Goal: Task Accomplishment & Management: Manage account settings

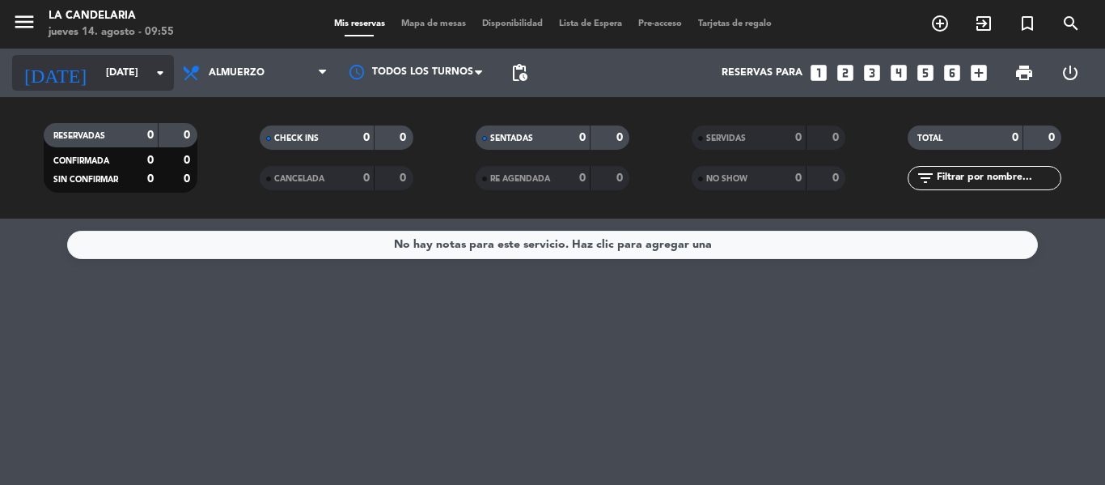
click at [104, 68] on input "[DATE]" at bounding box center [166, 73] width 137 height 28
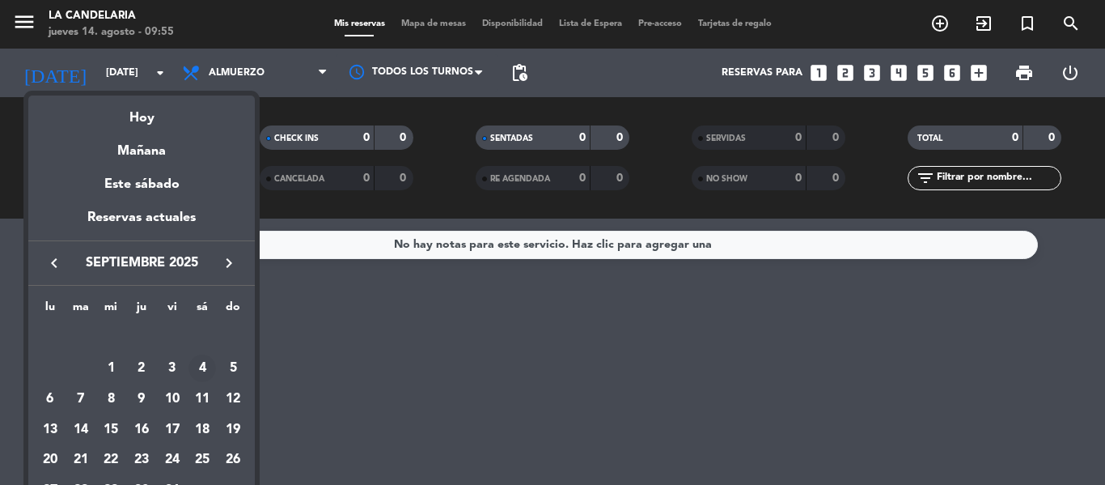
click at [51, 260] on icon "keyboard_arrow_left" at bounding box center [53, 262] width 19 height 19
click at [53, 272] on icon "keyboard_arrow_left" at bounding box center [53, 262] width 19 height 19
click at [206, 459] on div "30" at bounding box center [202, 461] width 28 height 28
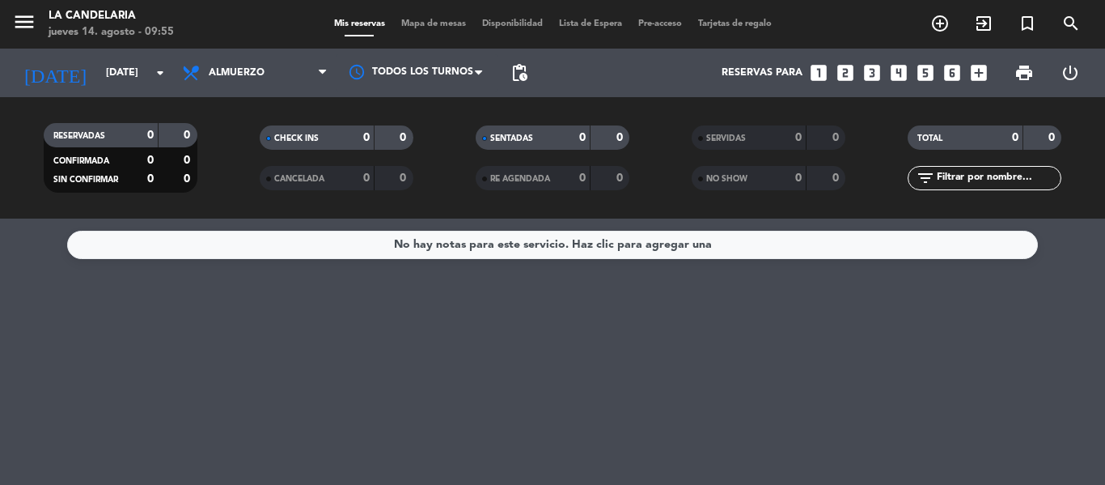
type input "sáb. 30 ago."
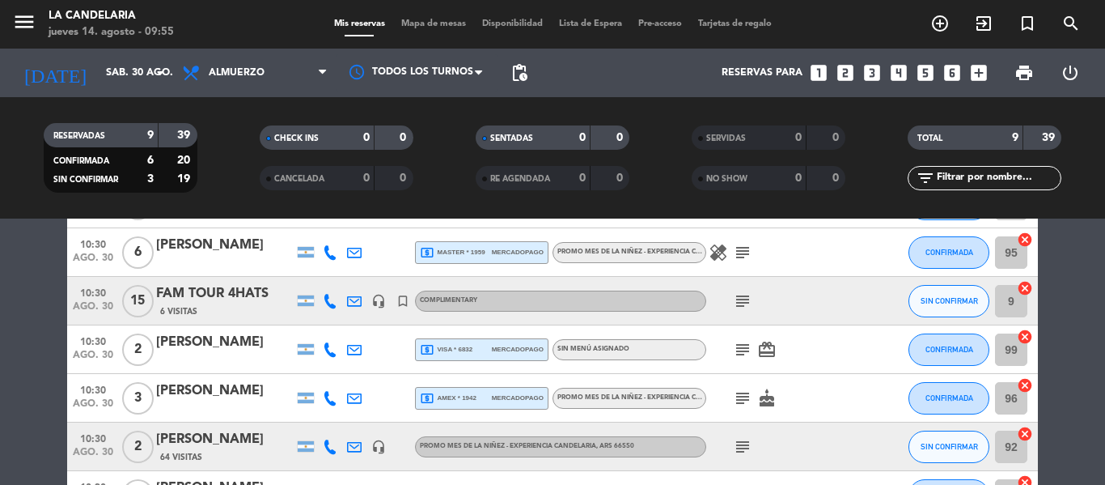
scroll to position [129, 0]
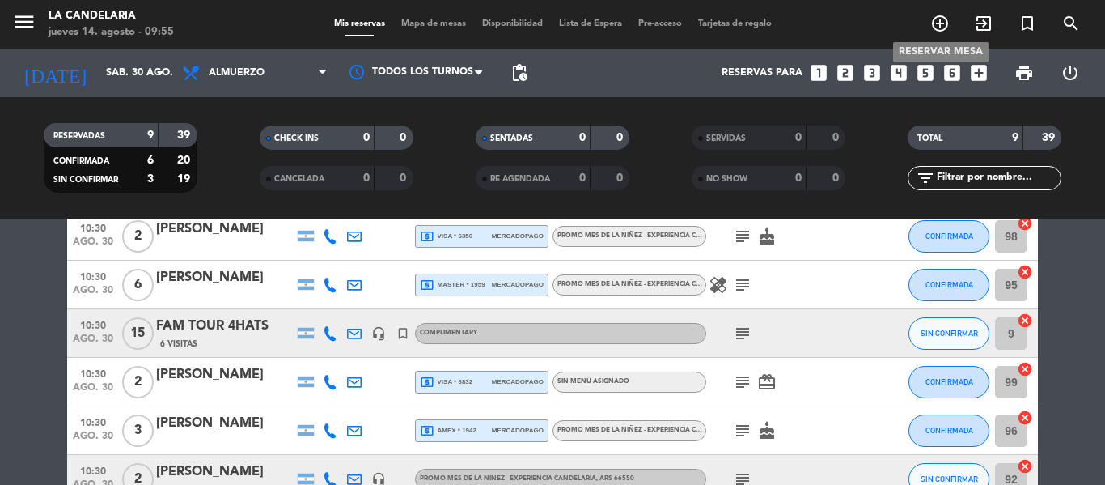
click at [938, 18] on icon "add_circle_outline" at bounding box center [939, 23] width 19 height 19
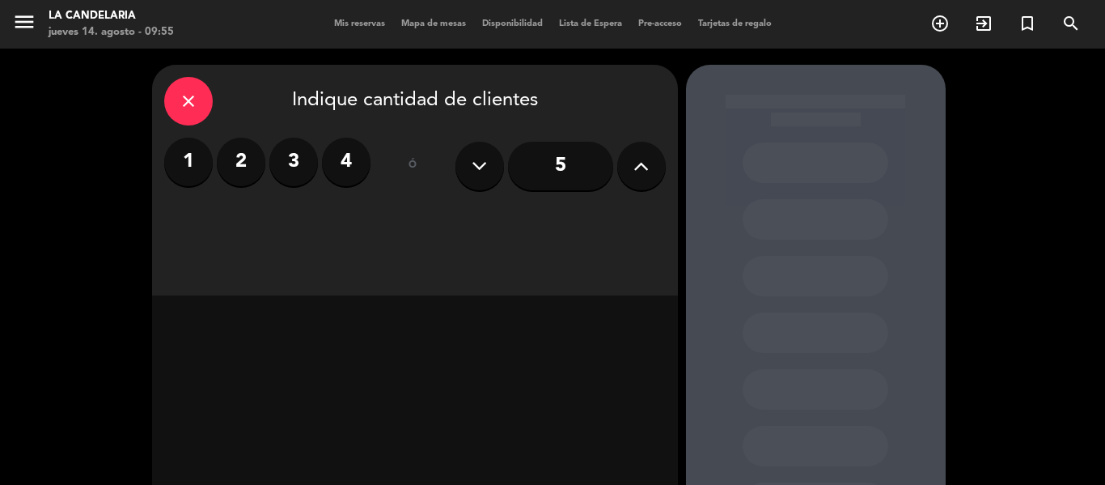
click at [235, 145] on label "2" at bounding box center [241, 162] width 49 height 49
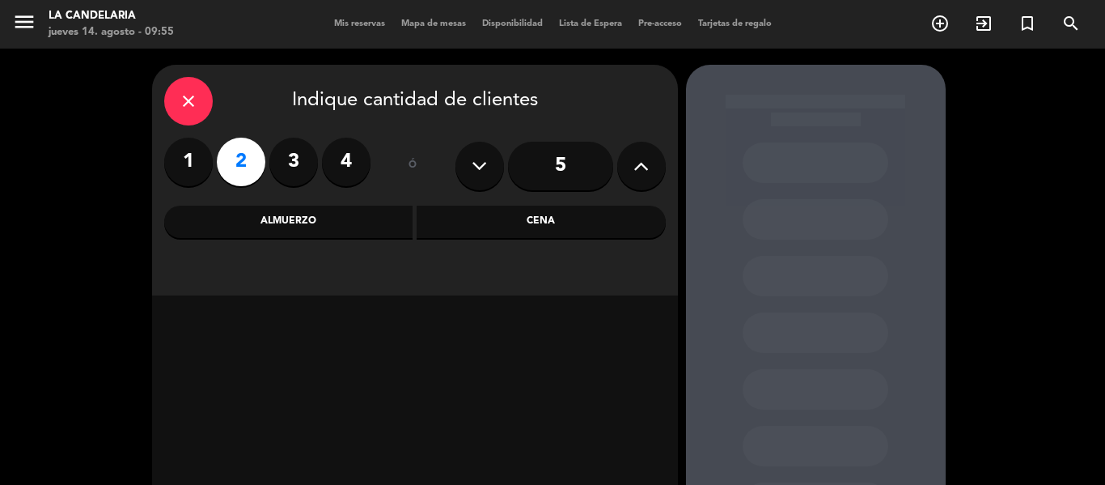
click at [337, 170] on label "4" at bounding box center [346, 162] width 49 height 49
click at [652, 181] on button at bounding box center [641, 166] width 49 height 49
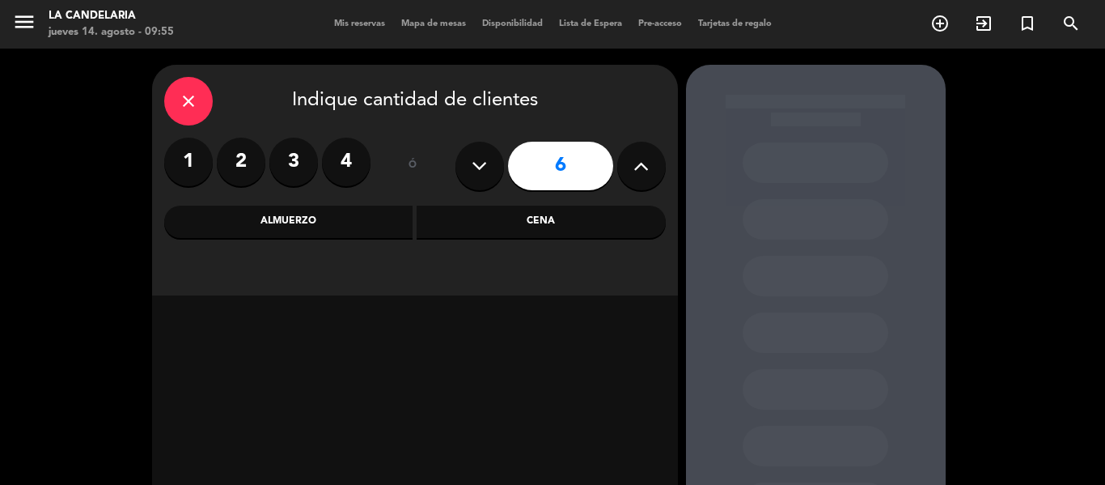
click at [652, 181] on button at bounding box center [641, 166] width 49 height 49
click at [473, 179] on button at bounding box center [479, 166] width 49 height 49
type input "6"
click at [376, 220] on div "Almuerzo" at bounding box center [288, 221] width 249 height 32
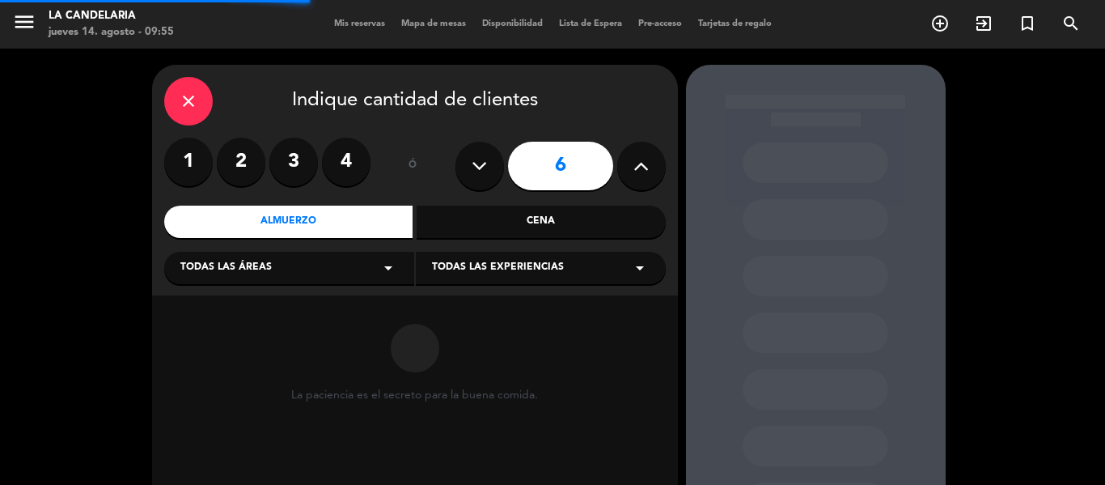
click at [334, 277] on div "Todas las áreas arrow_drop_down" at bounding box center [289, 268] width 250 height 32
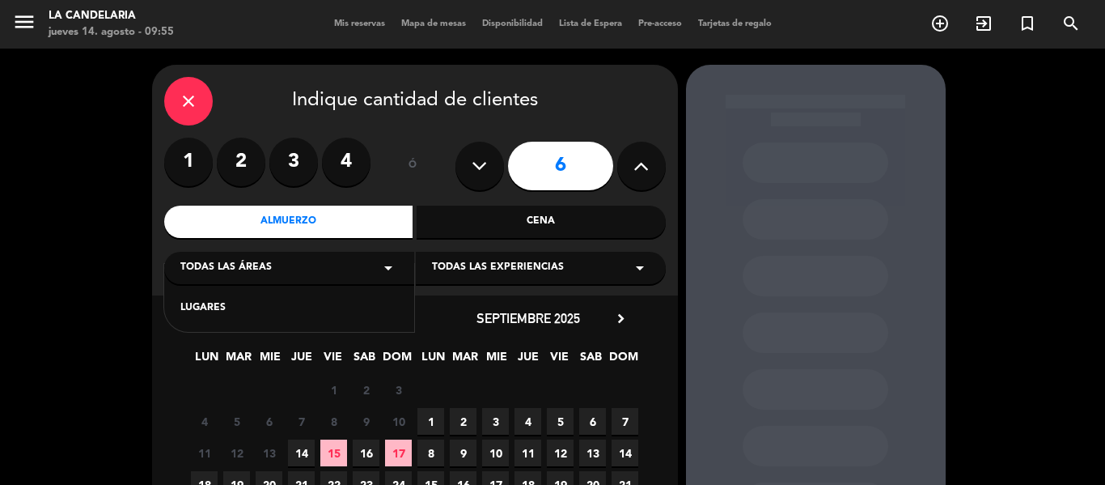
click at [300, 315] on div "LUGARES" at bounding box center [289, 308] width 218 height 16
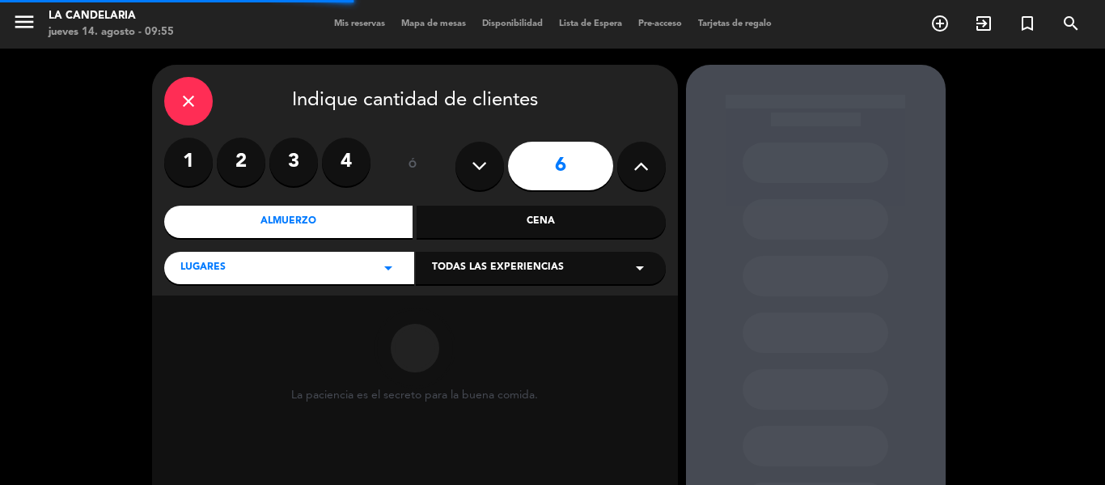
click at [476, 260] on div "Todas las experiencias arrow_drop_down" at bounding box center [541, 268] width 250 height 32
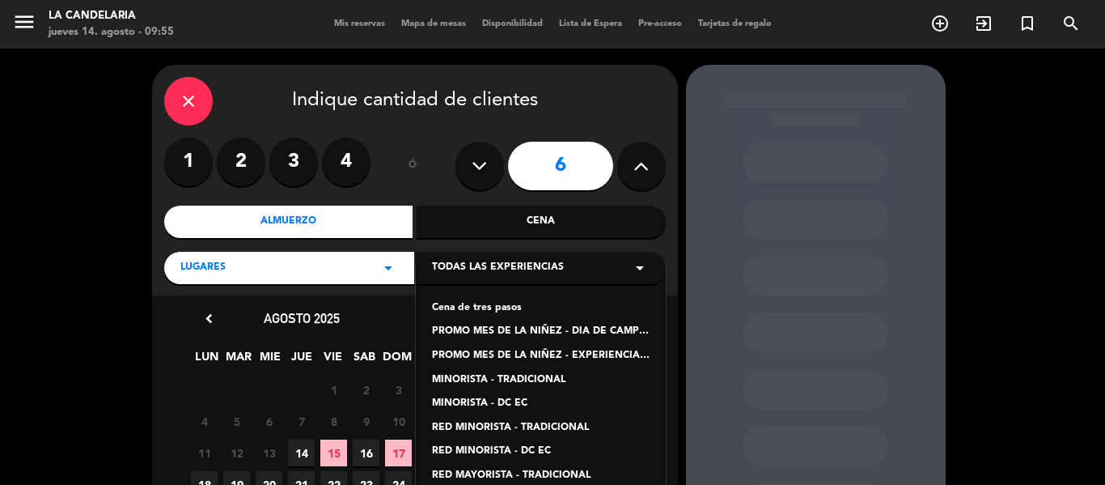
click at [541, 351] on div "PROMO MES DE LA NIÑEZ - EXPERIENCIA CANDELARIA" at bounding box center [541, 356] width 218 height 16
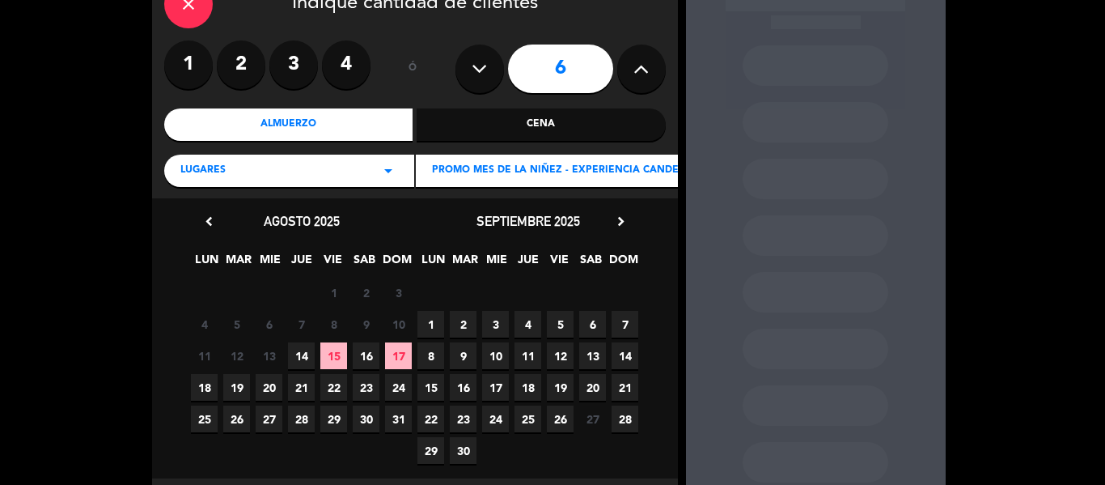
scroll to position [129, 0]
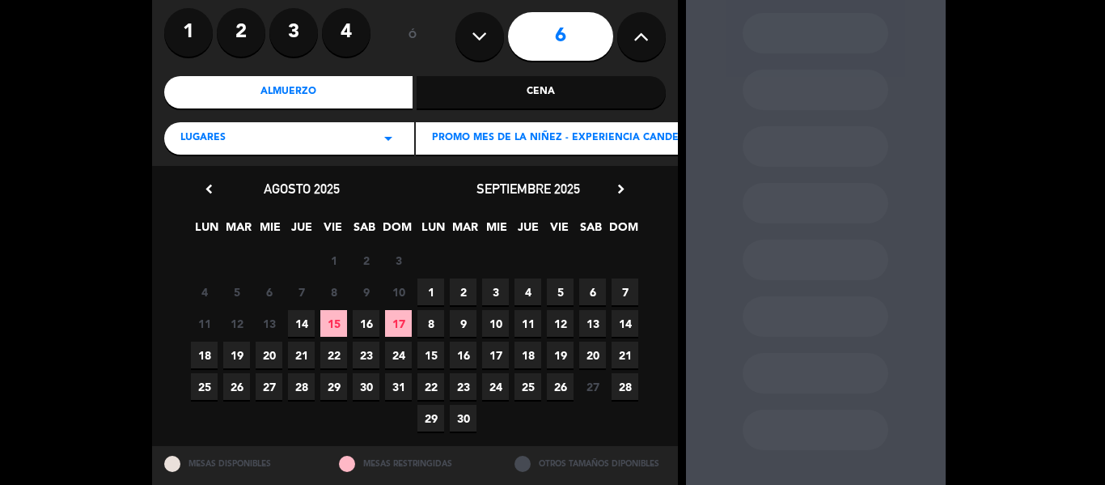
click at [1028, 66] on div "close Indique cantidad de clientes 1 2 3 4 ó 6 Almuerzo Cena LUGARES arrow_drop…" at bounding box center [552, 225] width 1105 height 612
click at [366, 383] on span "30" at bounding box center [366, 386] width 27 height 27
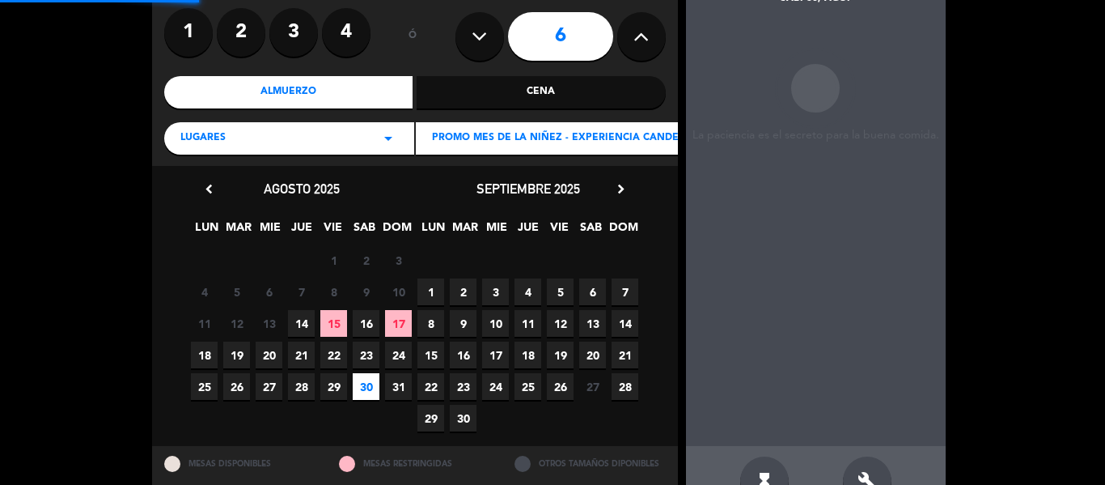
scroll to position [65, 0]
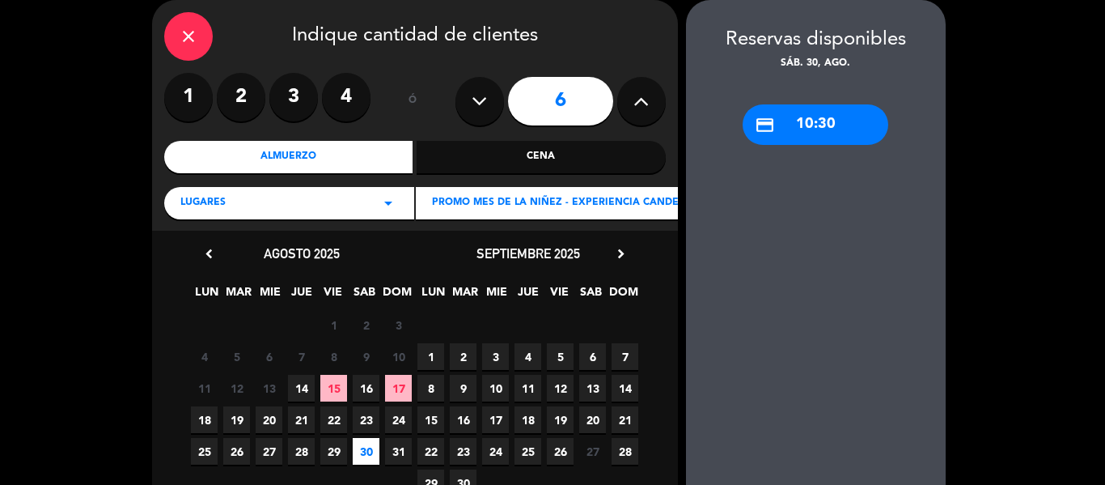
click at [794, 125] on div "credit_card 10:30" at bounding box center [816, 124] width 146 height 40
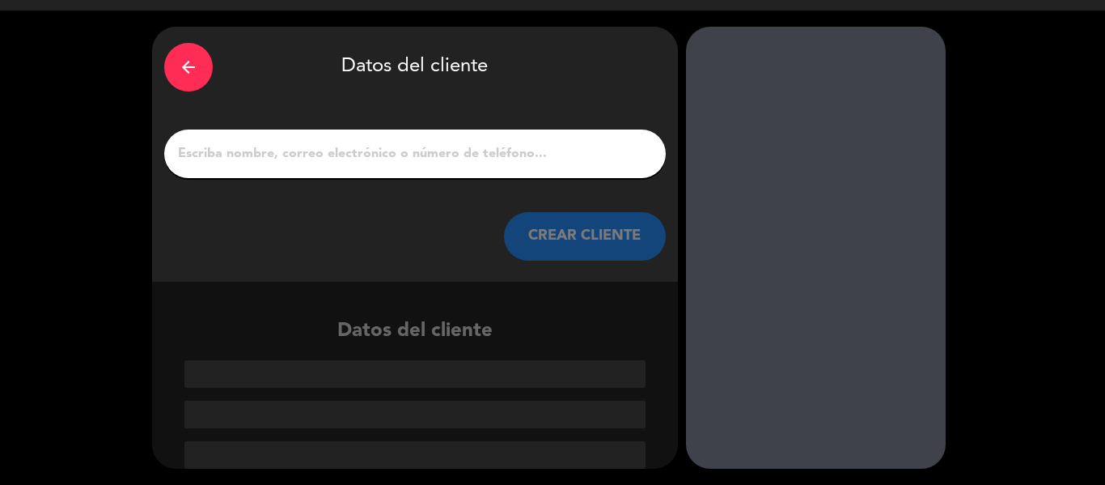
scroll to position [38, 0]
click at [466, 140] on div at bounding box center [415, 153] width 502 height 49
paste input "[PERSON_NAME]"
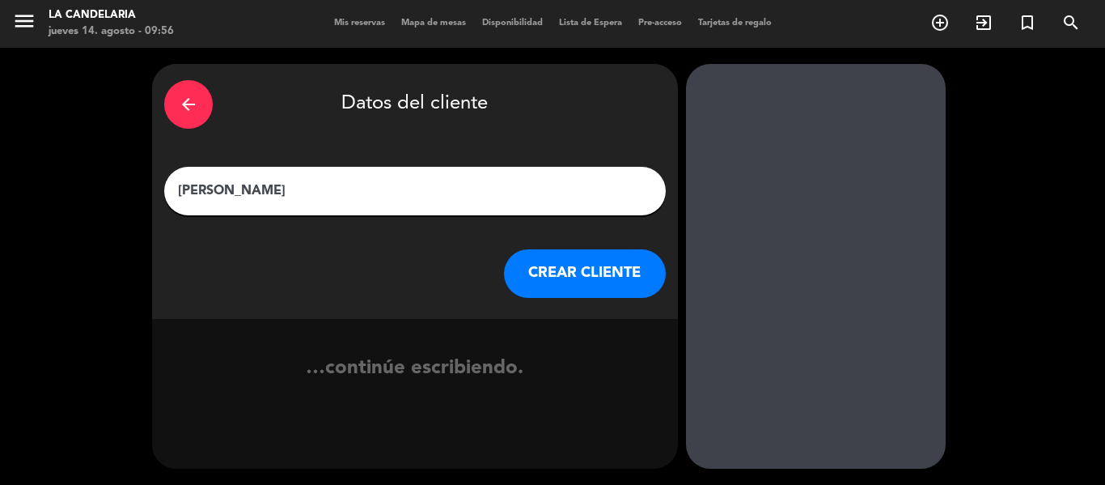
scroll to position [1, 0]
click at [472, 149] on div "arrow_back Datos del cliente [PERSON_NAME] CREAR CLIENTE" at bounding box center [415, 191] width 526 height 255
type input "[PERSON_NAME]"
click at [559, 276] on button "CREAR CLIENTE" at bounding box center [585, 273] width 162 height 49
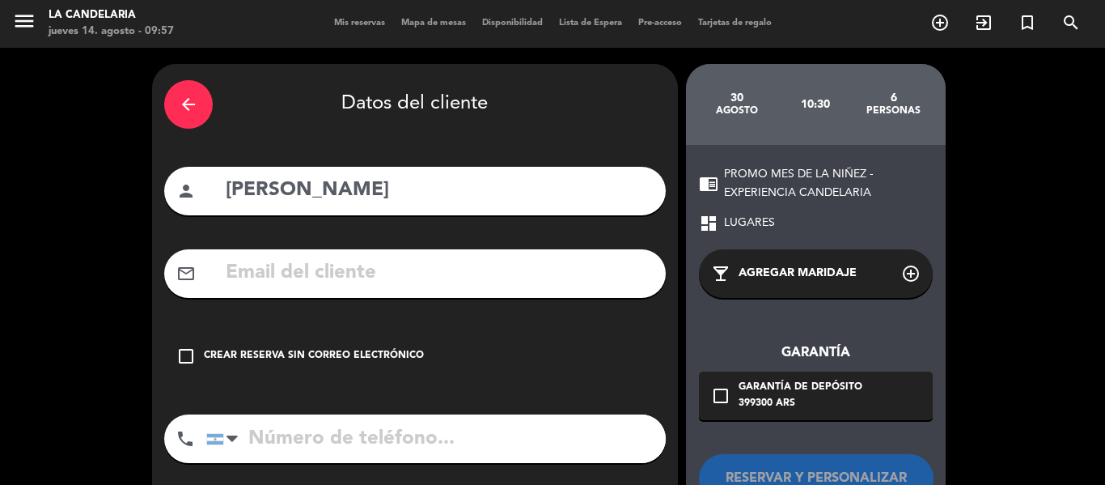
click at [345, 370] on div "check_box_outline_blank Crear reserva sin correo electrónico" at bounding box center [415, 356] width 502 height 49
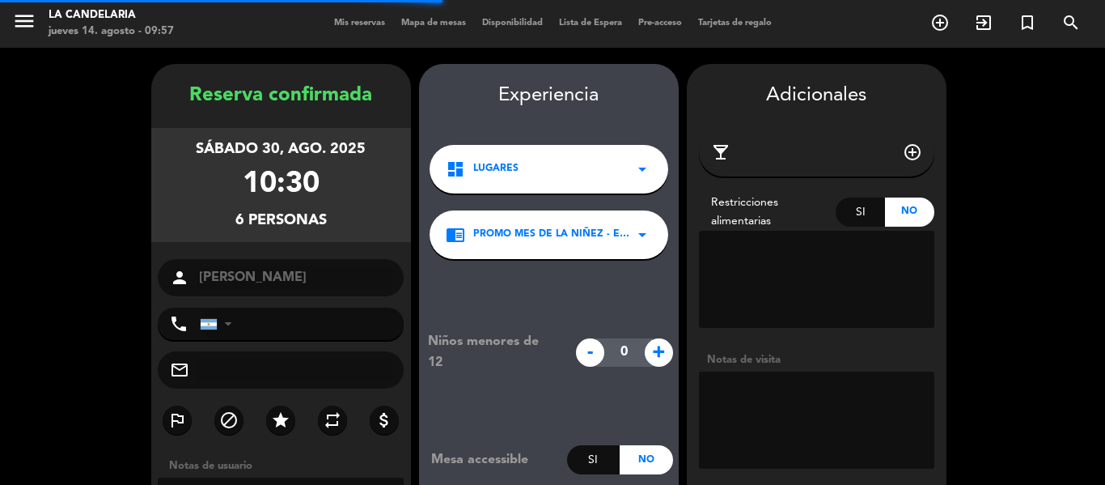
scroll to position [65, 0]
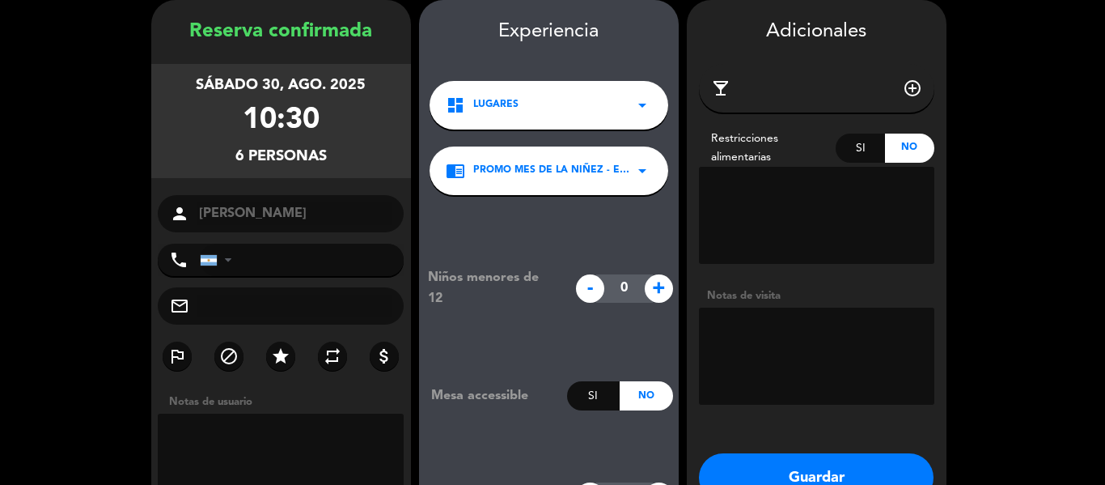
click at [724, 457] on button "Guardar" at bounding box center [816, 477] width 235 height 49
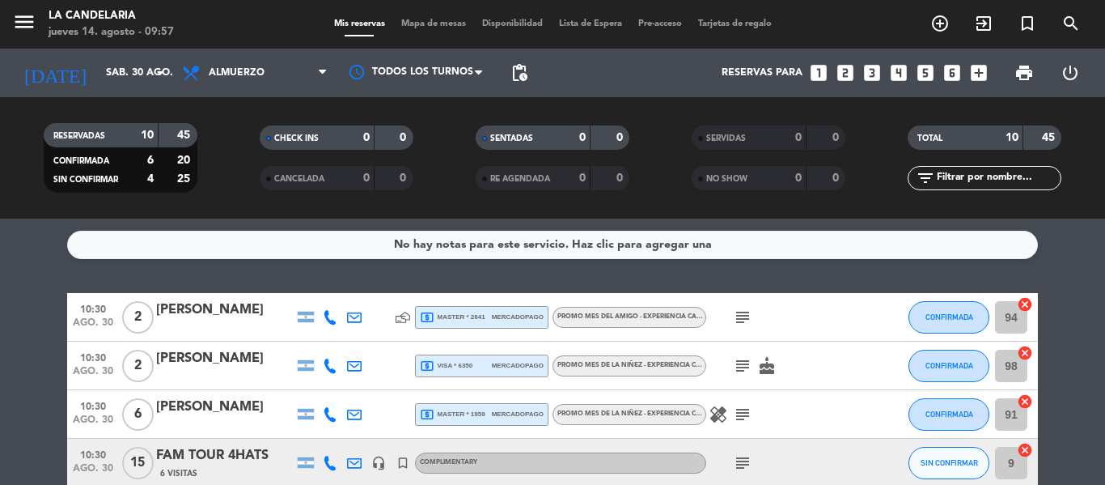
scroll to position [201, 0]
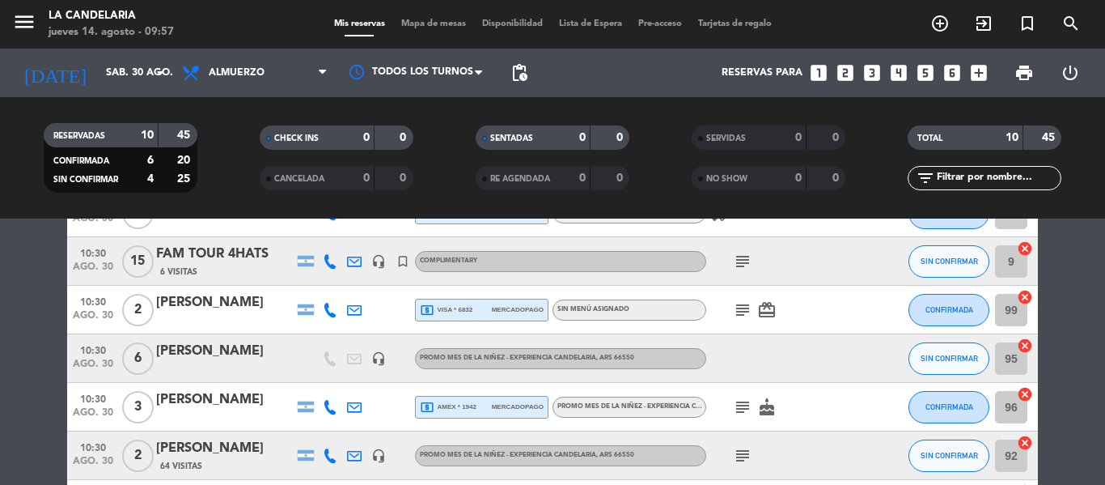
click at [238, 347] on div "[PERSON_NAME]" at bounding box center [225, 351] width 138 height 21
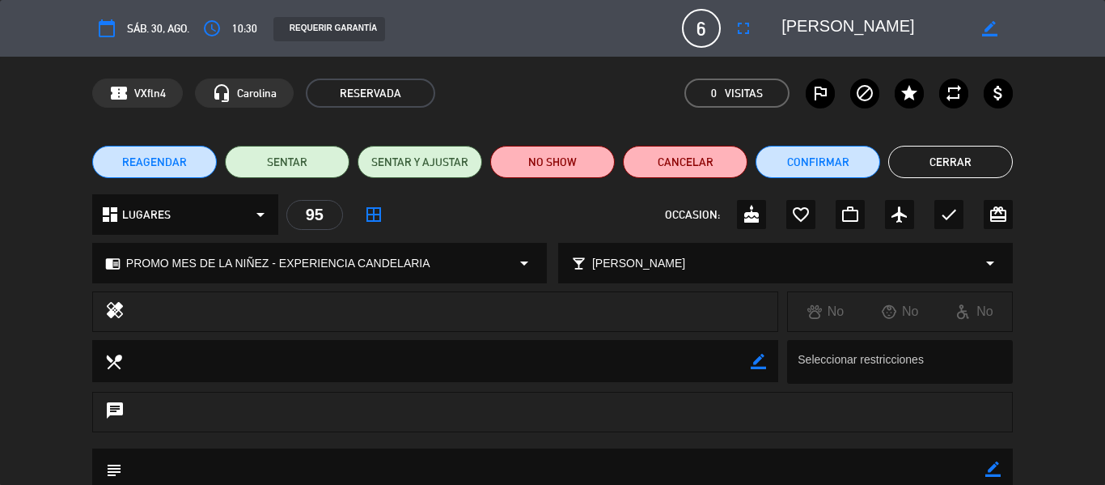
drag, startPoint x: 1104, startPoint y: 170, endPoint x: 1104, endPoint y: 347, distance: 177.1
click at [1104, 347] on div "calendar_today sáb. 30, ago. access_time 10:30 REQUERIR GARANTÍA 6 [PERSON_NAME…" at bounding box center [552, 242] width 1105 height 485
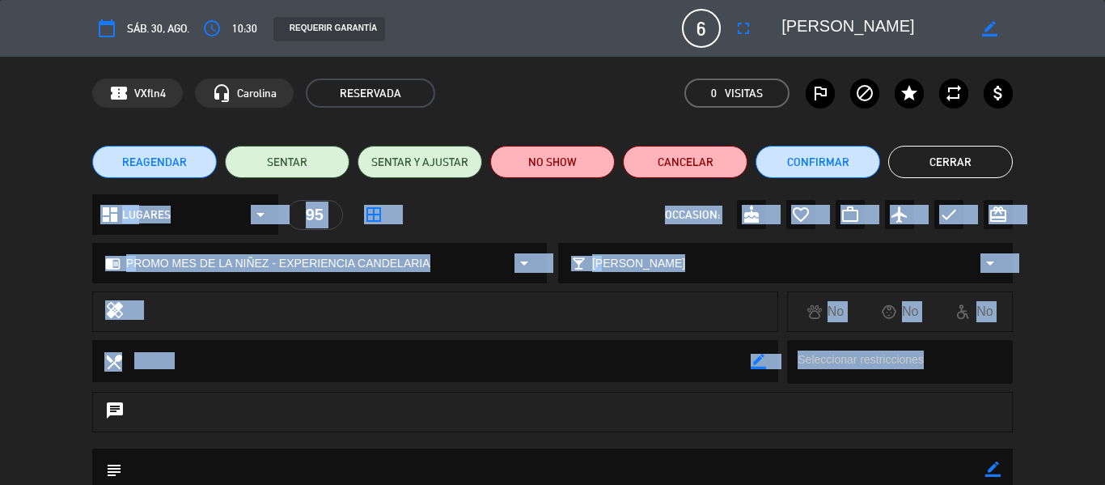
click at [1104, 347] on div "local_dining border_color Seleccionar restricciones" at bounding box center [552, 366] width 1105 height 52
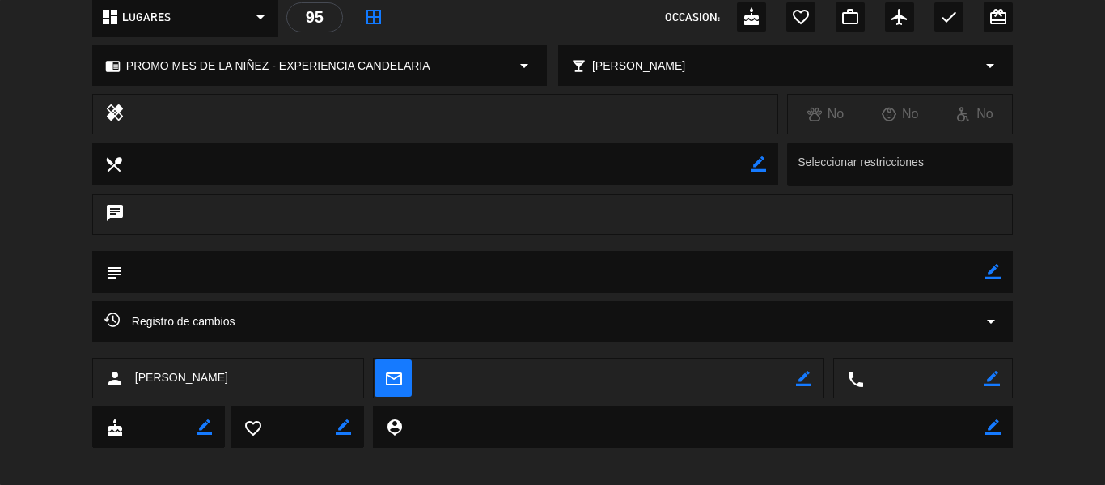
scroll to position [209, 0]
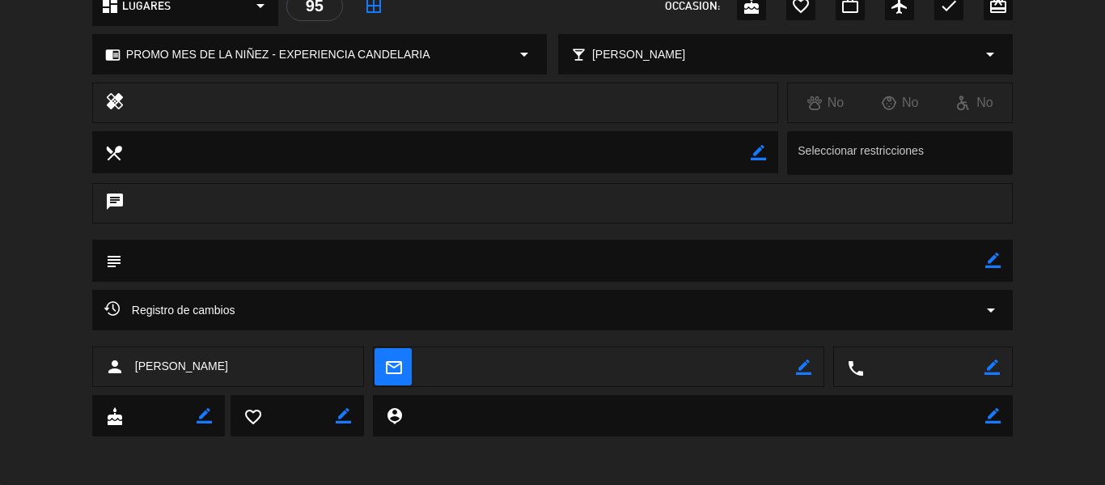
click at [811, 362] on div "mail_outline border_color" at bounding box center [599, 367] width 450 height 40
click at [800, 363] on icon "border_color" at bounding box center [803, 366] width 15 height 15
paste textarea "[EMAIL_ADDRESS][DOMAIN_NAME]"
type textarea "[EMAIL_ADDRESS][DOMAIN_NAME]"
click at [800, 363] on icon at bounding box center [803, 366] width 15 height 15
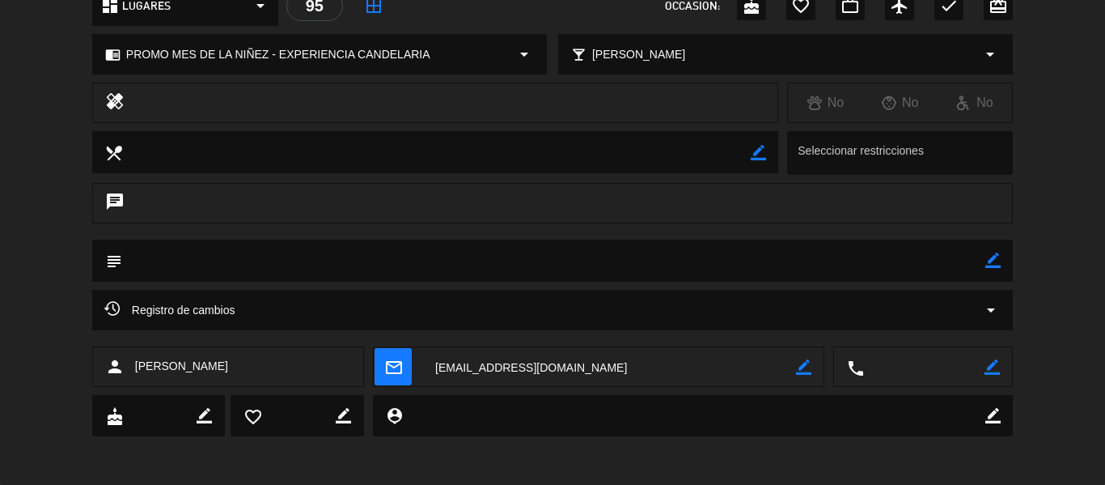
click at [994, 368] on icon "border_color" at bounding box center [991, 366] width 15 height 15
paste textarea "1124983131"
click at [950, 368] on textarea at bounding box center [924, 367] width 121 height 40
type textarea "1124983131"
click at [990, 368] on icon at bounding box center [991, 366] width 15 height 15
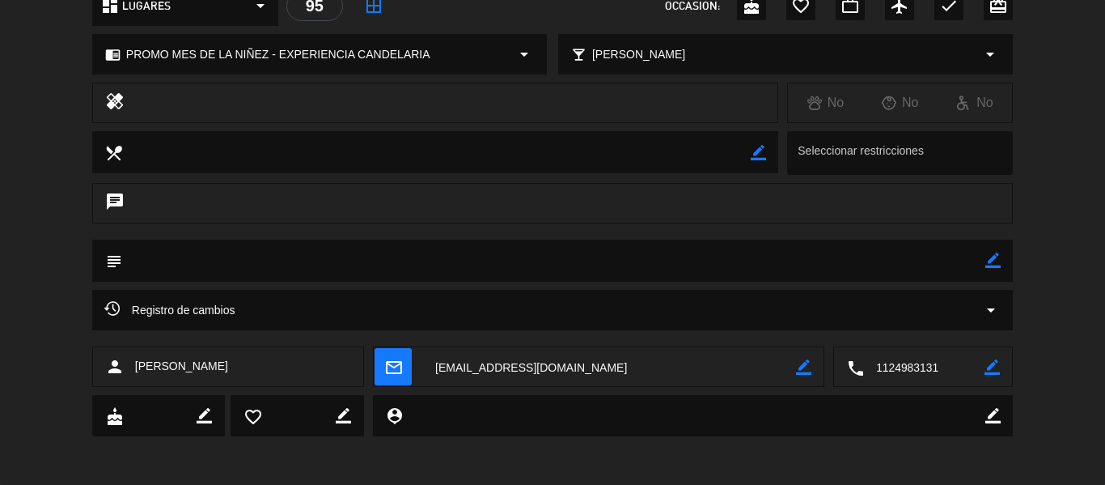
click at [987, 261] on icon "border_color" at bounding box center [992, 259] width 15 height 15
click at [921, 258] on textarea at bounding box center [553, 259] width 863 height 41
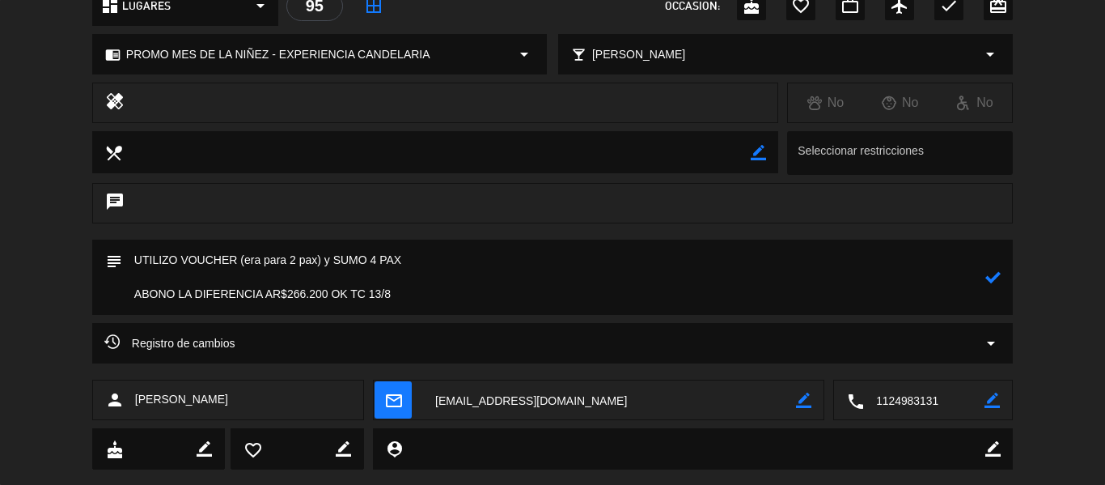
click at [994, 283] on icon at bounding box center [992, 276] width 15 height 15
click at [994, 278] on icon "border_color" at bounding box center [992, 276] width 15 height 15
click at [244, 254] on textarea at bounding box center [553, 276] width 863 height 75
paste textarea "LC00879"
type textarea "UTILIZO VOUCHER LC00879 (era para 2 pax) y SUMO 4 PAX ABONO LA DIFERENCIA AR$26…"
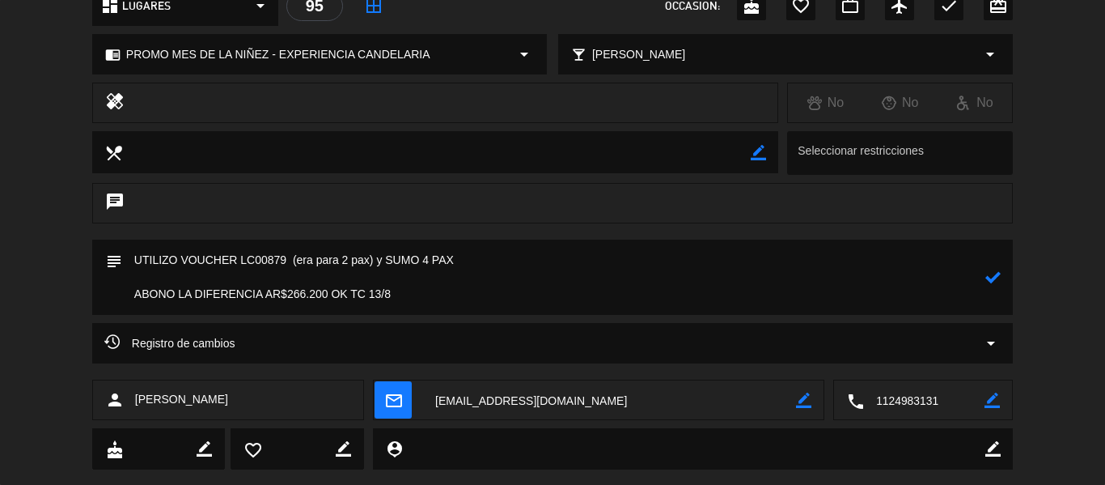
click at [998, 283] on icon at bounding box center [992, 276] width 15 height 15
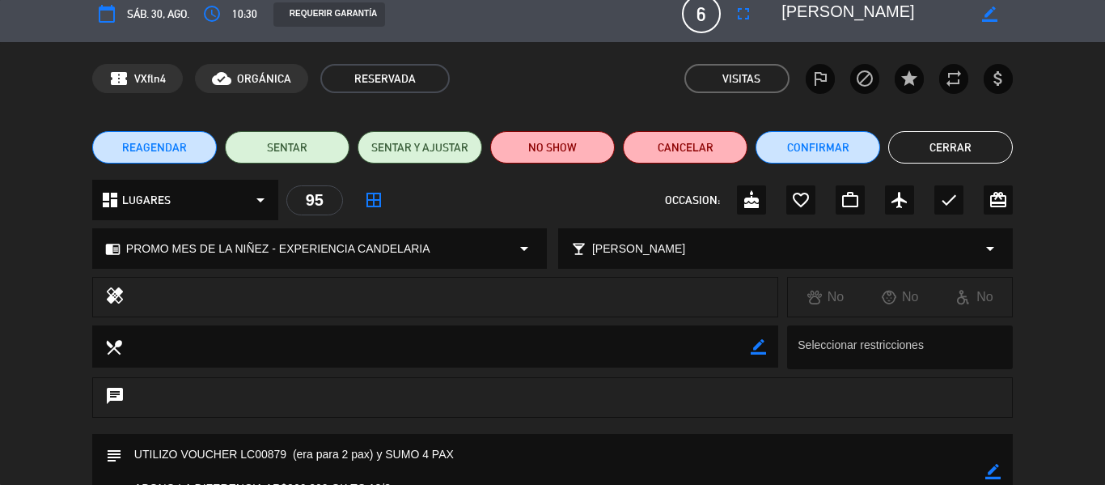
scroll to position [0, 0]
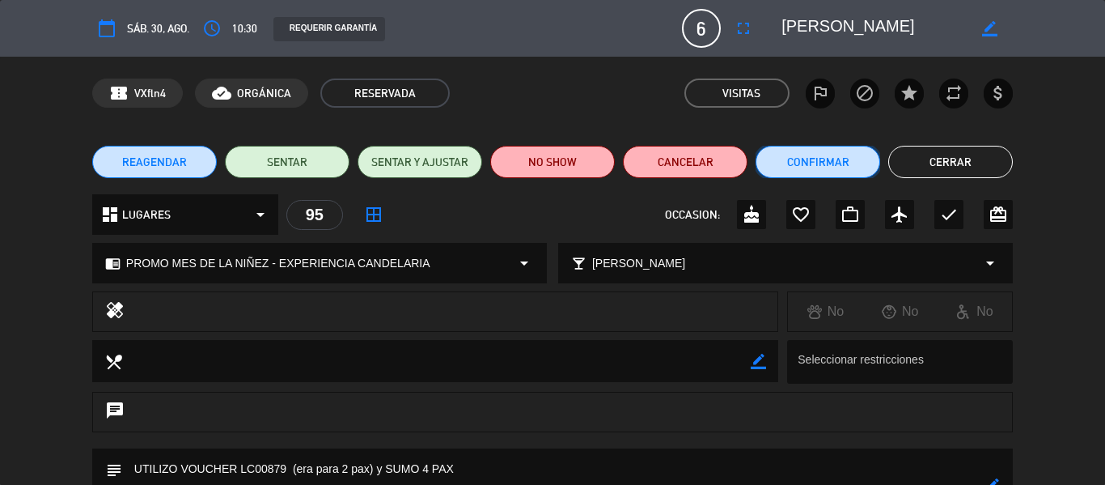
click at [802, 163] on button "Confirmar" at bounding box center [818, 162] width 125 height 32
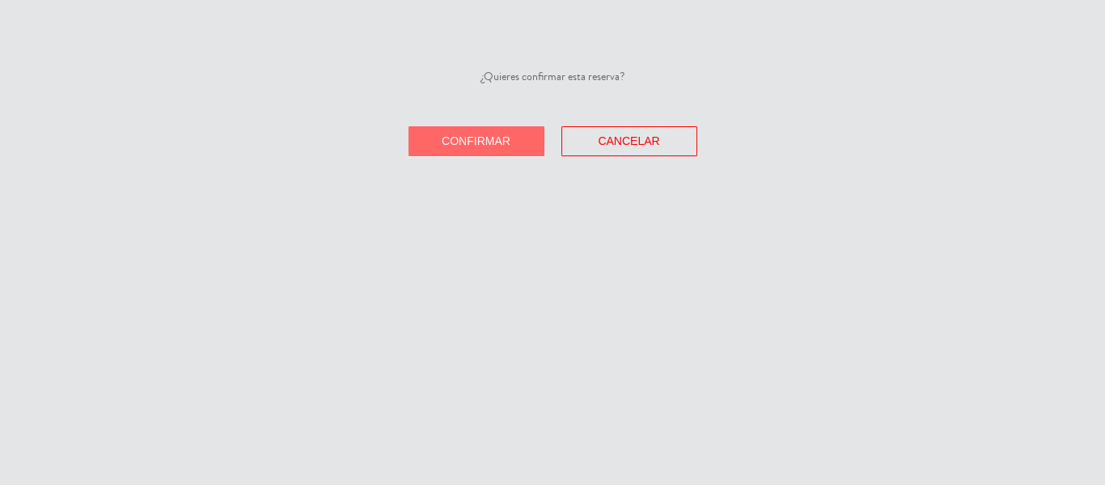
click at [505, 138] on span "Confirmar" at bounding box center [476, 140] width 69 height 13
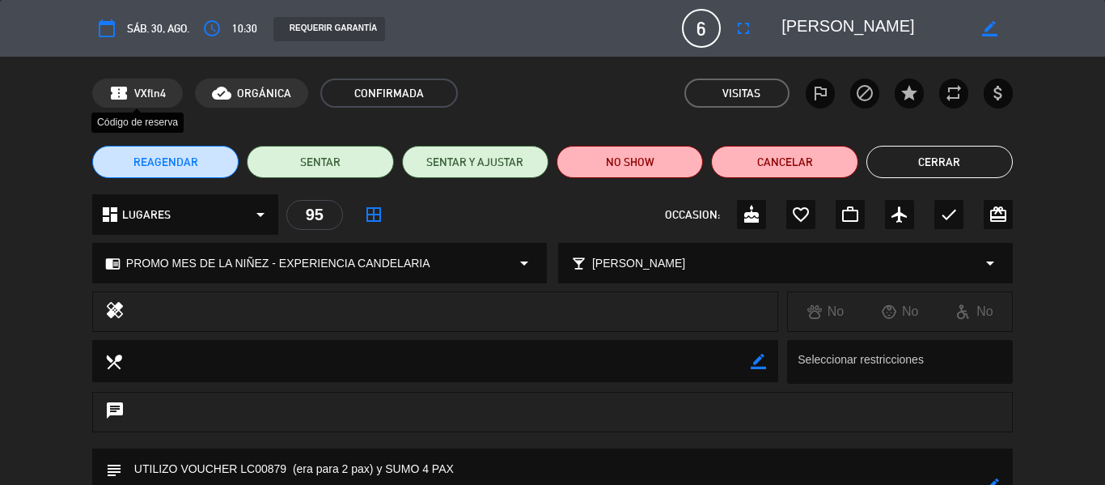
click at [144, 104] on div "confirmation_number VXfln4" at bounding box center [137, 92] width 91 height 29
copy div "VXfln4 Código de reserva"
